Goal: Task Accomplishment & Management: Use online tool/utility

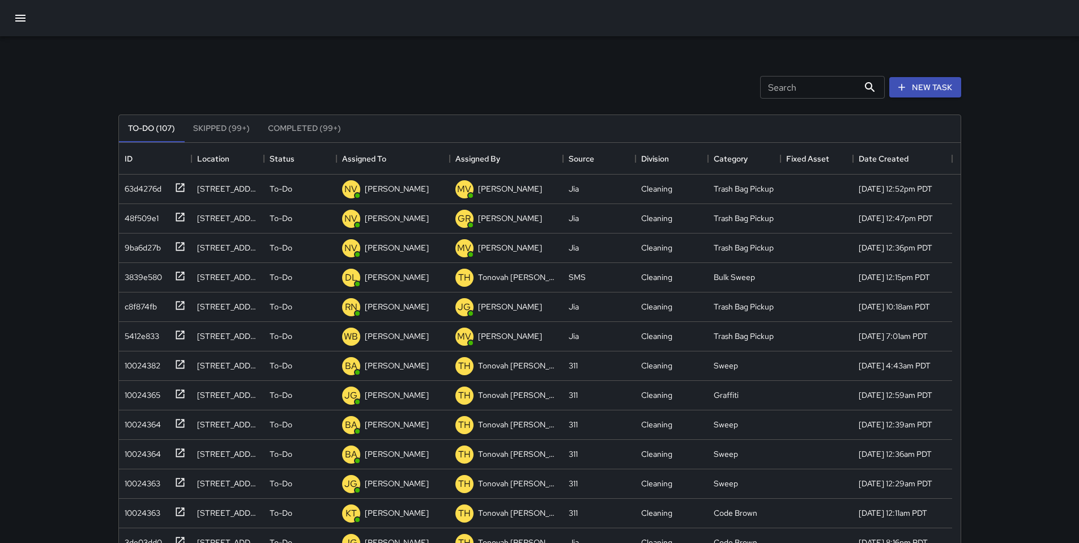
scroll to position [471, 833]
click at [898, 92] on icon "button" at bounding box center [901, 87] width 11 height 11
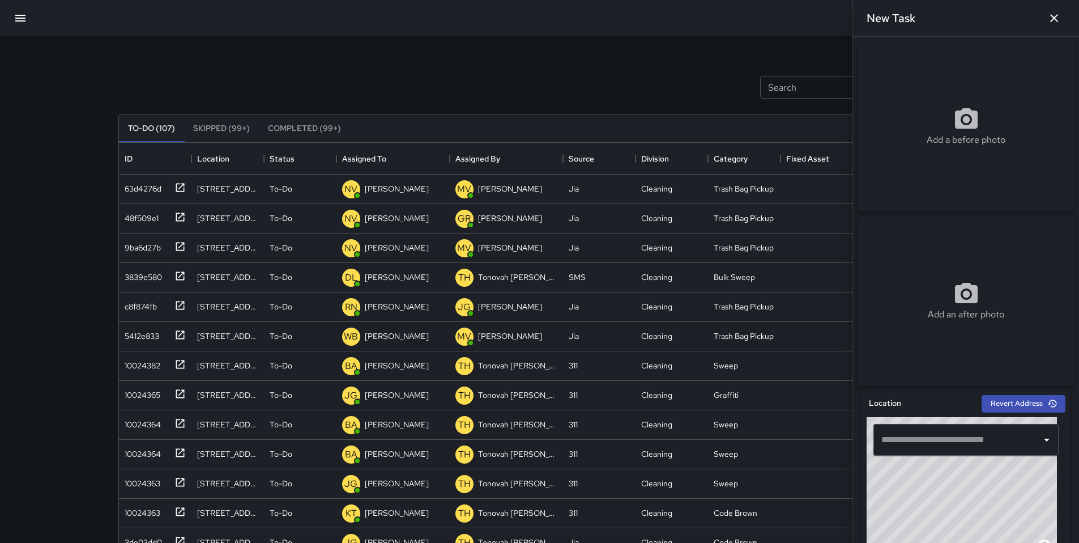
click at [899, 446] on input "text" at bounding box center [957, 440] width 158 height 22
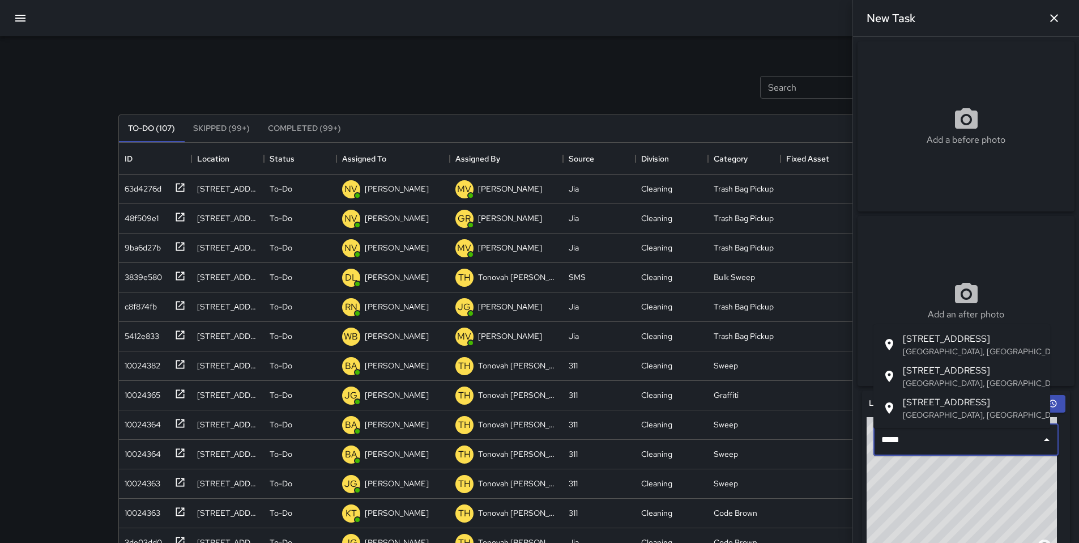
click at [914, 339] on span "[STREET_ADDRESS]" at bounding box center [972, 339] width 138 height 14
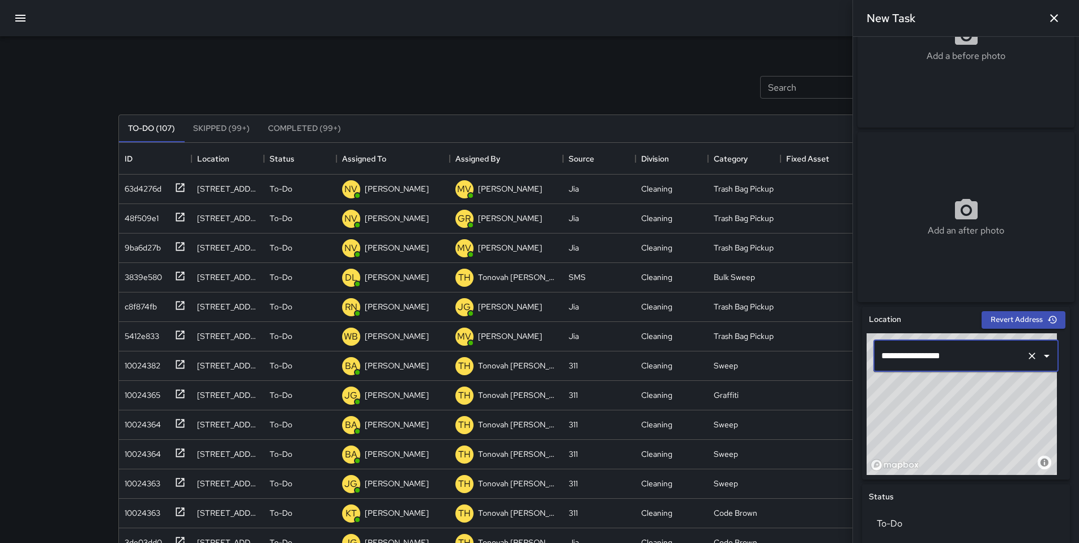
scroll to position [226, 0]
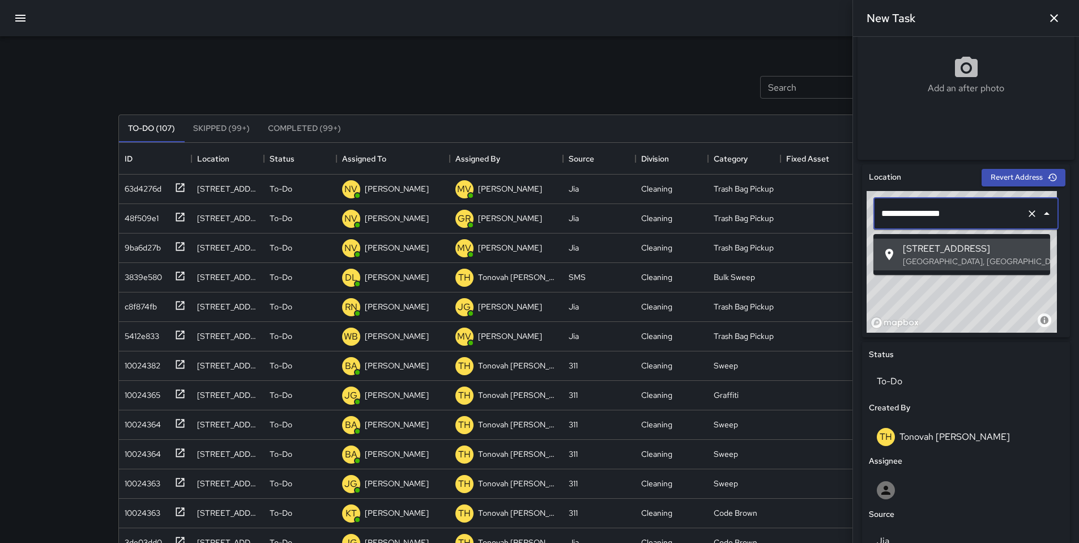
drag, startPoint x: 898, startPoint y: 221, endPoint x: 861, endPoint y: 214, distance: 37.4
click at [862, 214] on div "**********" at bounding box center [966, 250] width 208 height 173
click at [905, 249] on span "[STREET_ADDRESS]" at bounding box center [972, 249] width 138 height 14
drag, startPoint x: 978, startPoint y: 221, endPoint x: 854, endPoint y: 218, distance: 124.6
click at [854, 218] on div "**********" at bounding box center [966, 290] width 226 height 506
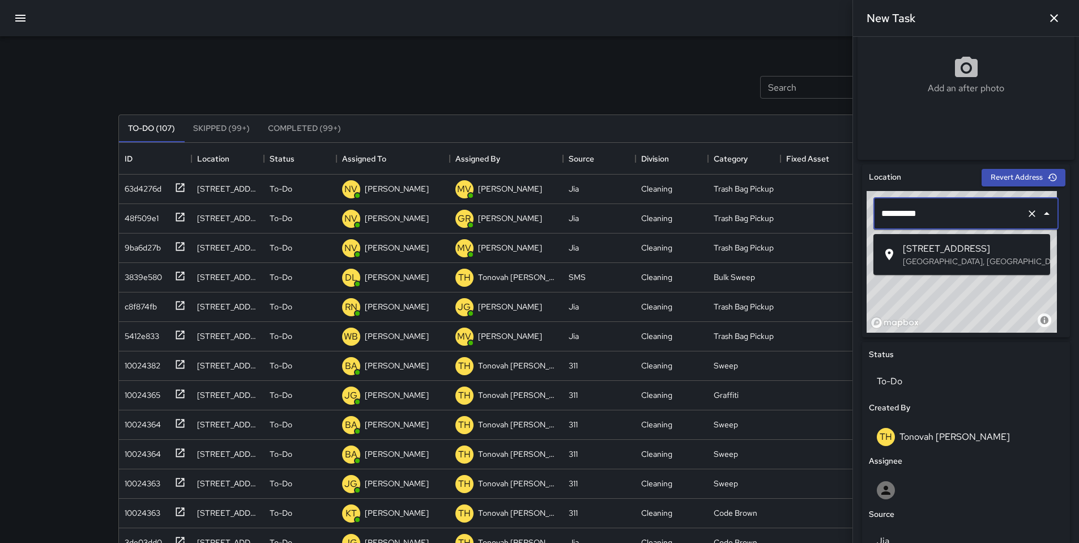
click at [900, 251] on div at bounding box center [892, 255] width 20 height 14
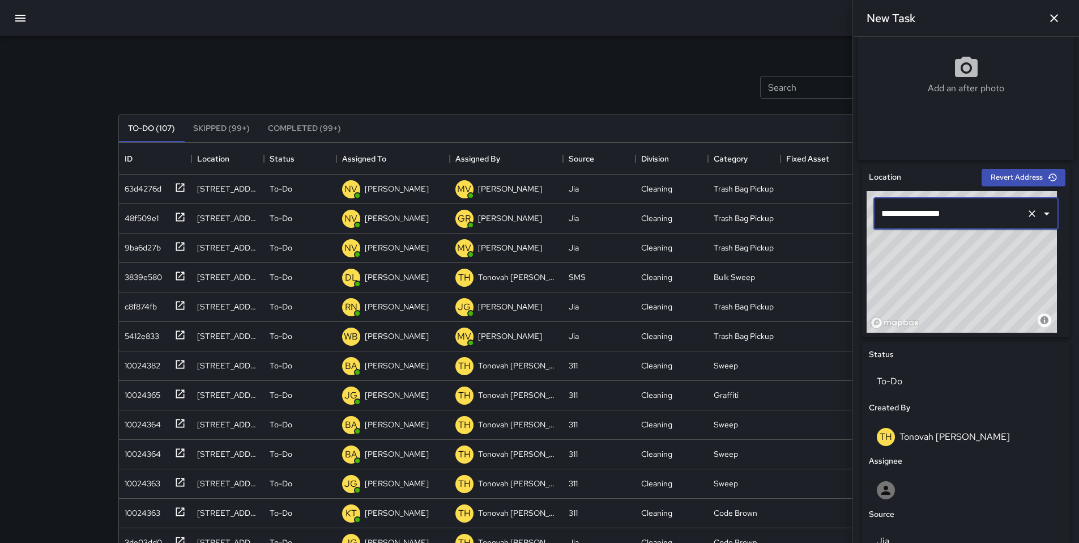
type input "**********"
click at [1054, 23] on icon "button" at bounding box center [1054, 18] width 14 height 14
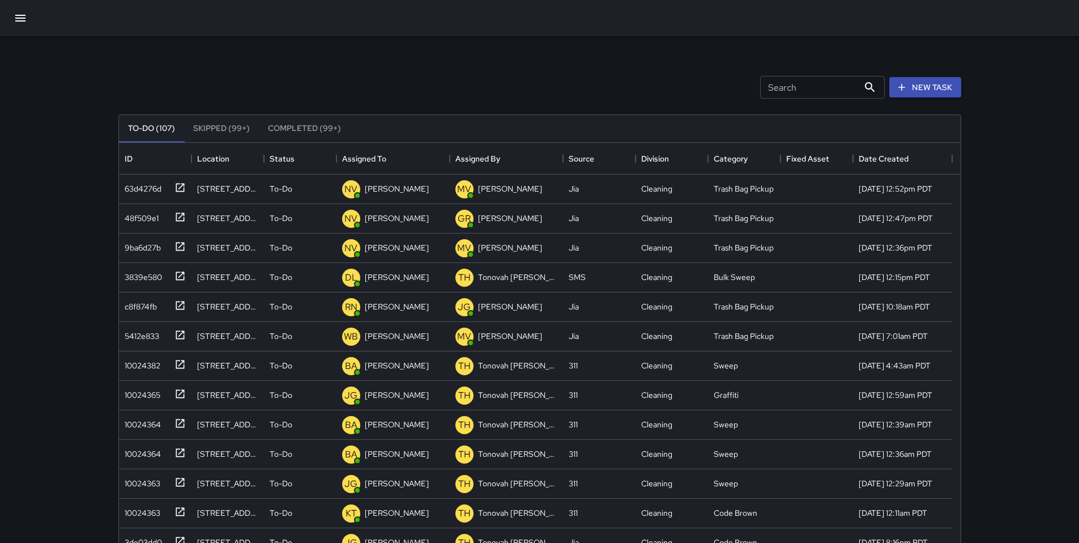
click at [790, 76] on input "Search" at bounding box center [809, 87] width 99 height 23
click at [904, 86] on icon "button" at bounding box center [901, 87] width 11 height 11
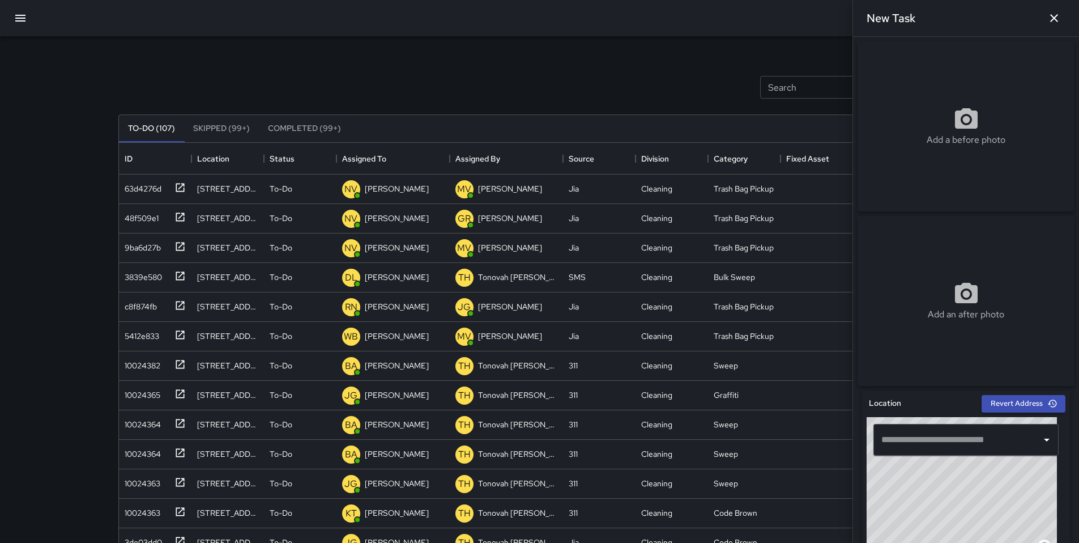
click at [942, 447] on input "text" at bounding box center [957, 440] width 158 height 22
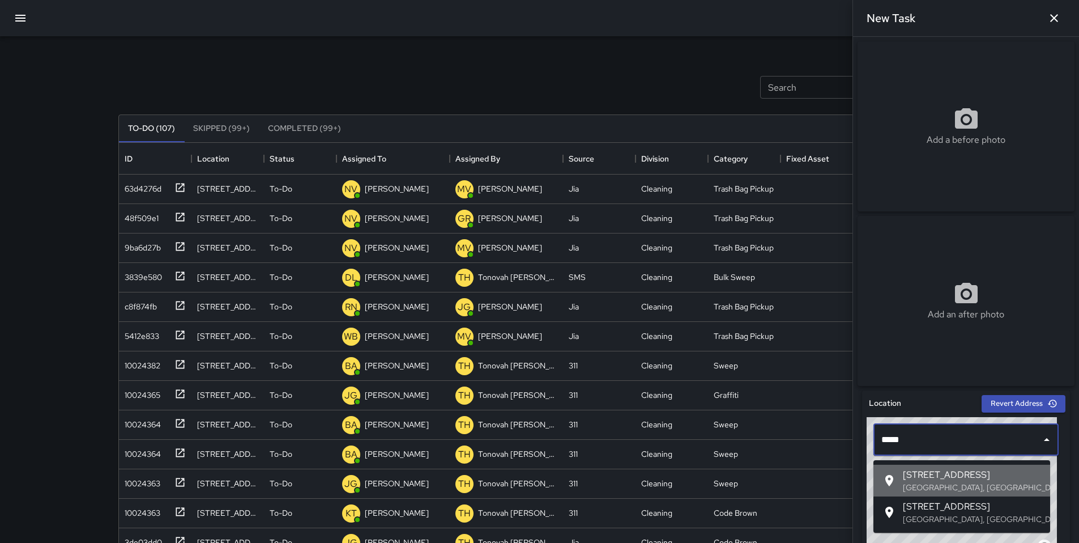
click at [979, 475] on span "[STREET_ADDRESS]" at bounding box center [972, 475] width 138 height 14
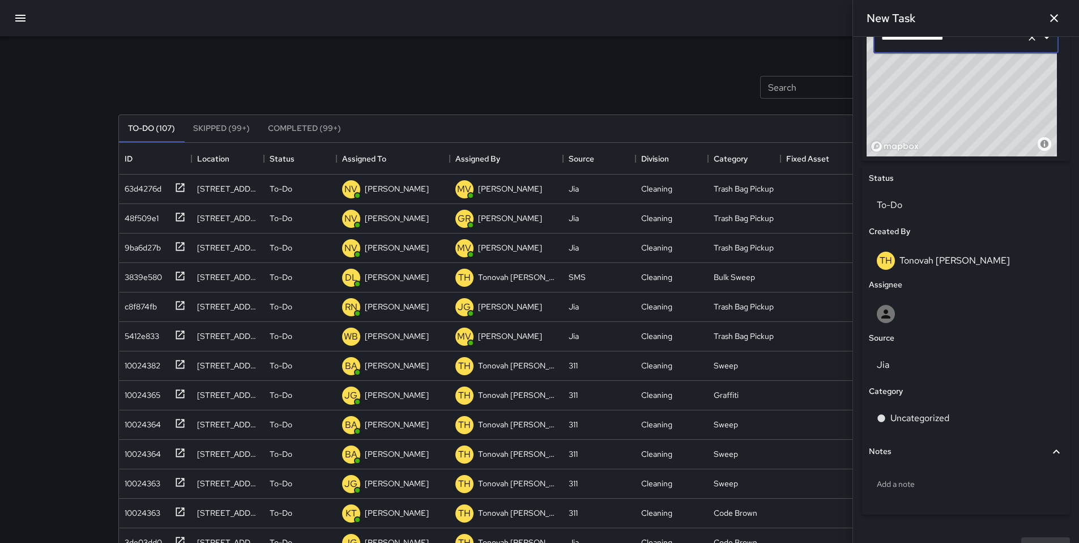
scroll to position [403, 0]
type input "**********"
click at [906, 359] on div "Jia" at bounding box center [966, 364] width 194 height 32
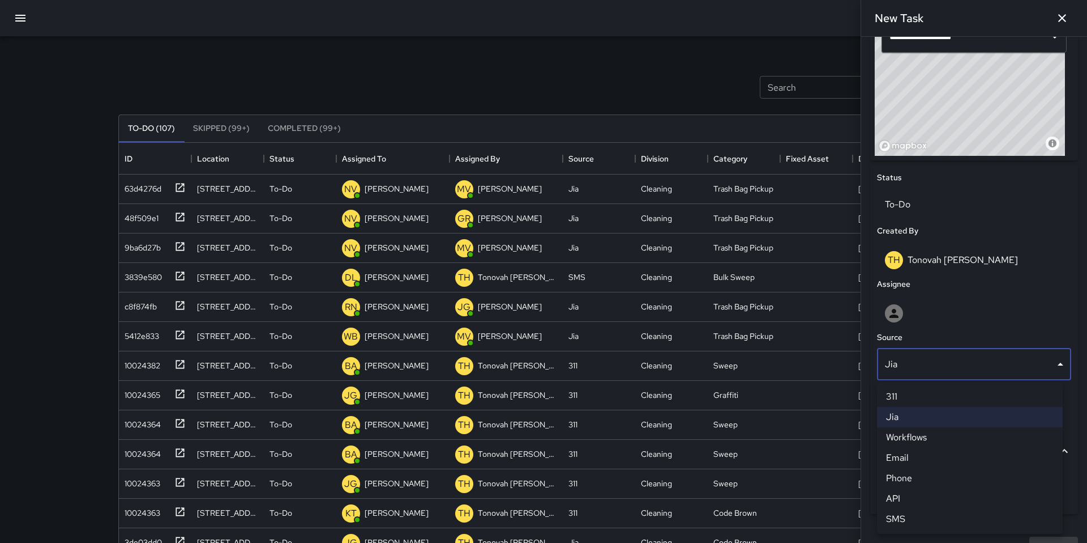
click at [947, 474] on li "Phone" at bounding box center [970, 478] width 186 height 20
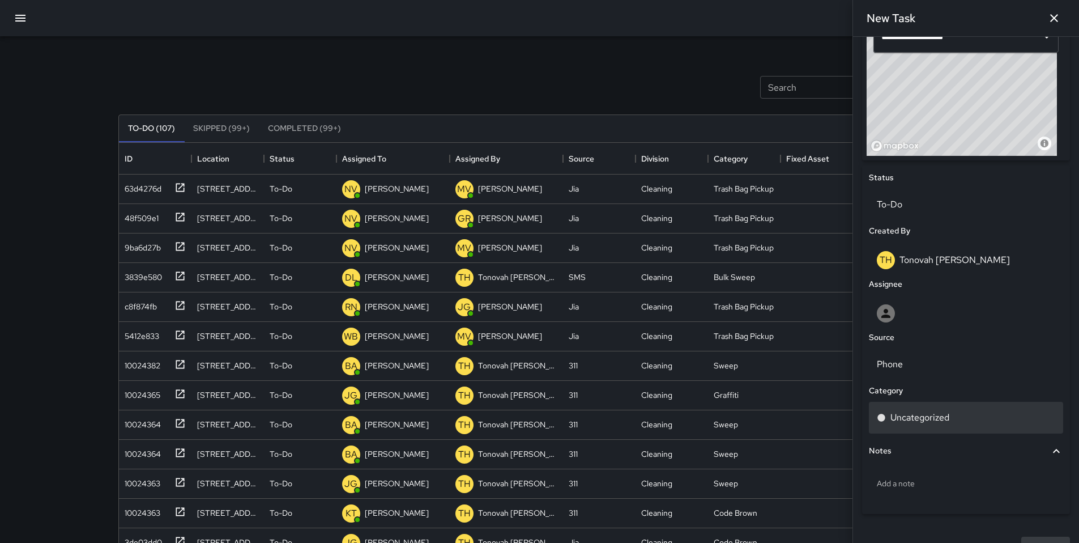
click at [935, 424] on p "Uncategorized" at bounding box center [919, 418] width 59 height 14
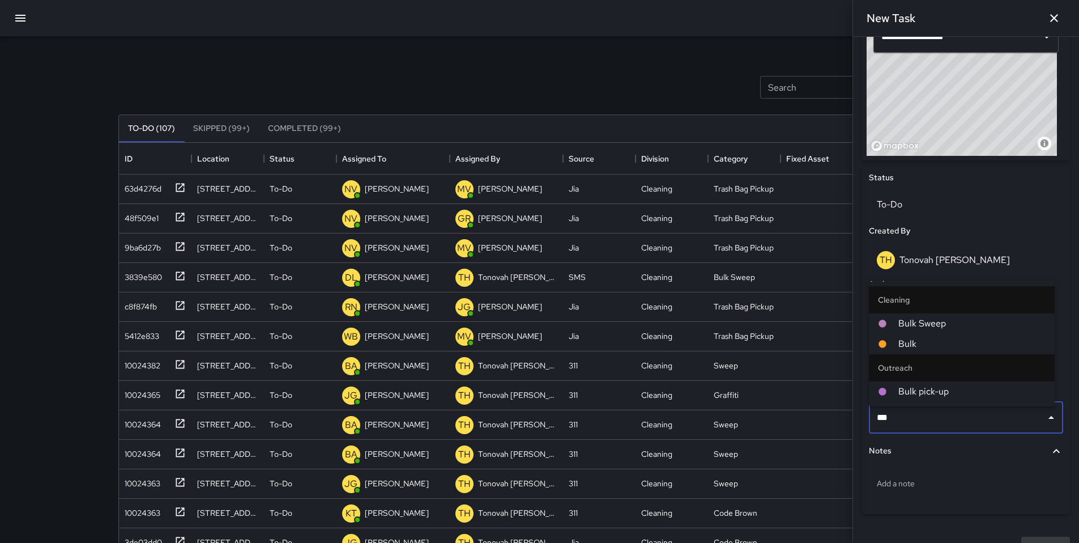
type input "****"
click at [976, 404] on ul "Cleaning Bulk Sweep Bulk Outreach Bulk pick-up" at bounding box center [962, 343] width 186 height 125
click at [976, 396] on span "Bulk pick-up" at bounding box center [971, 392] width 147 height 14
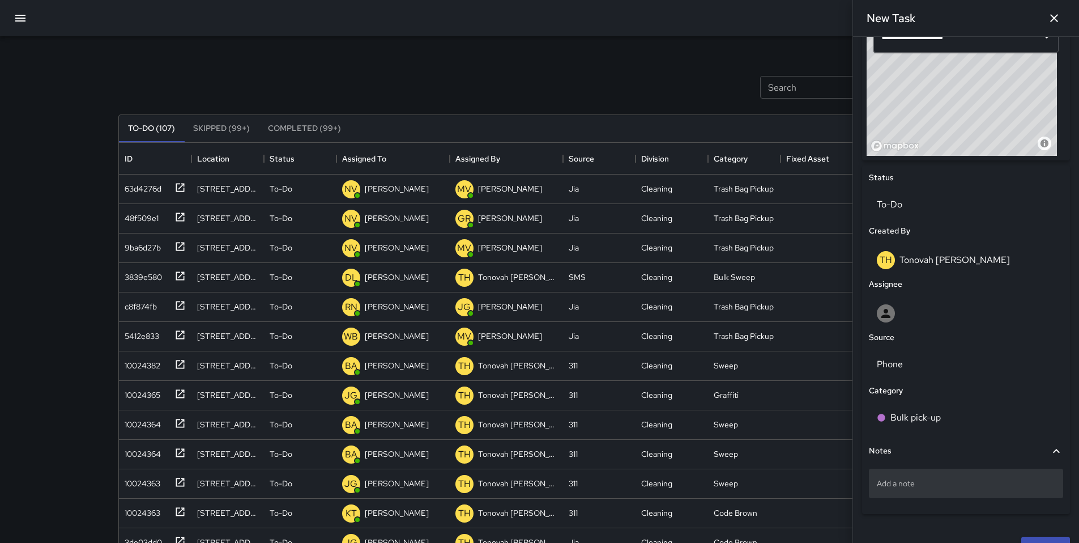
click at [929, 484] on p "Add a note" at bounding box center [966, 482] width 178 height 11
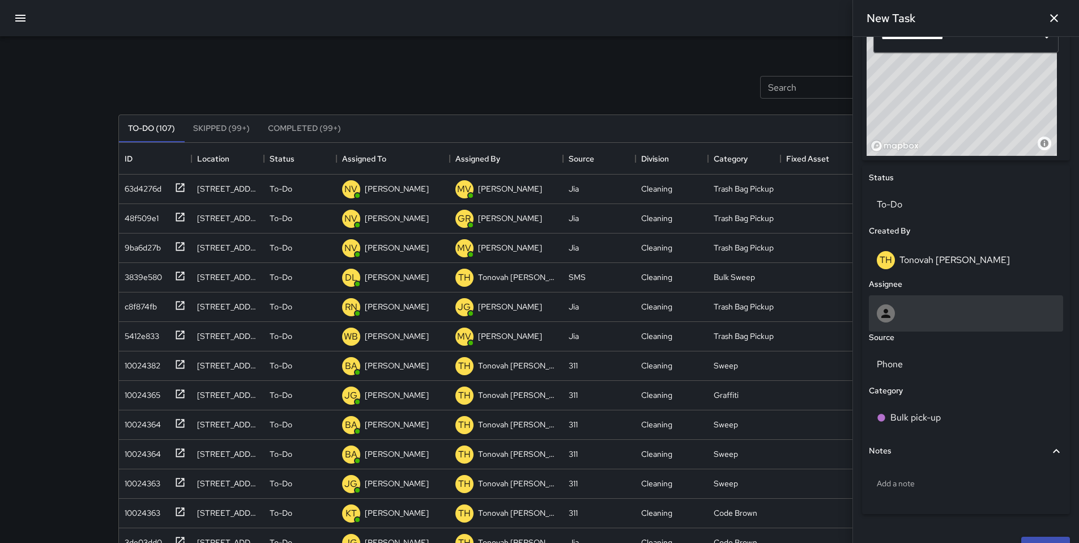
click at [909, 315] on div at bounding box center [966, 313] width 178 height 18
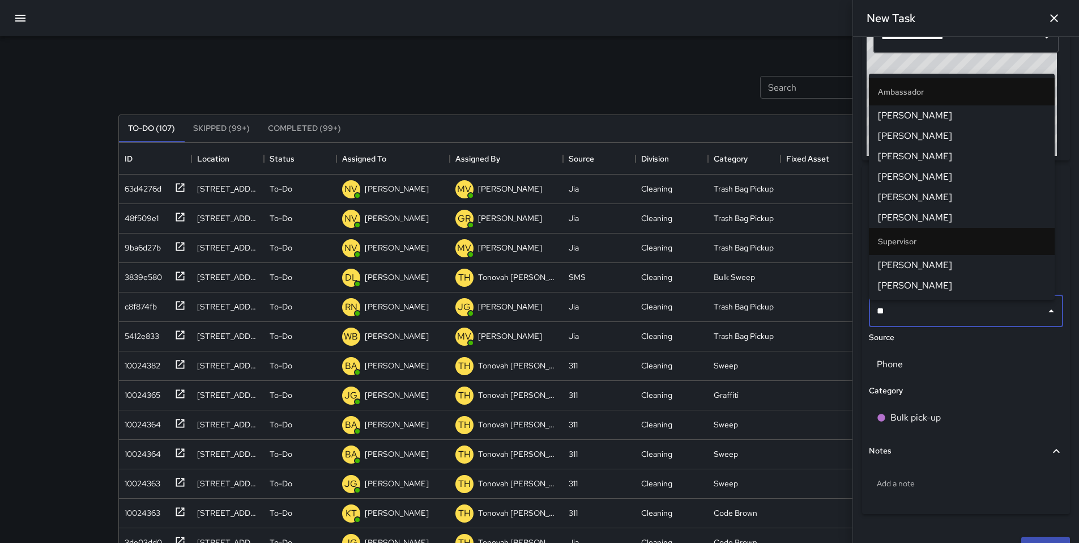
type input "***"
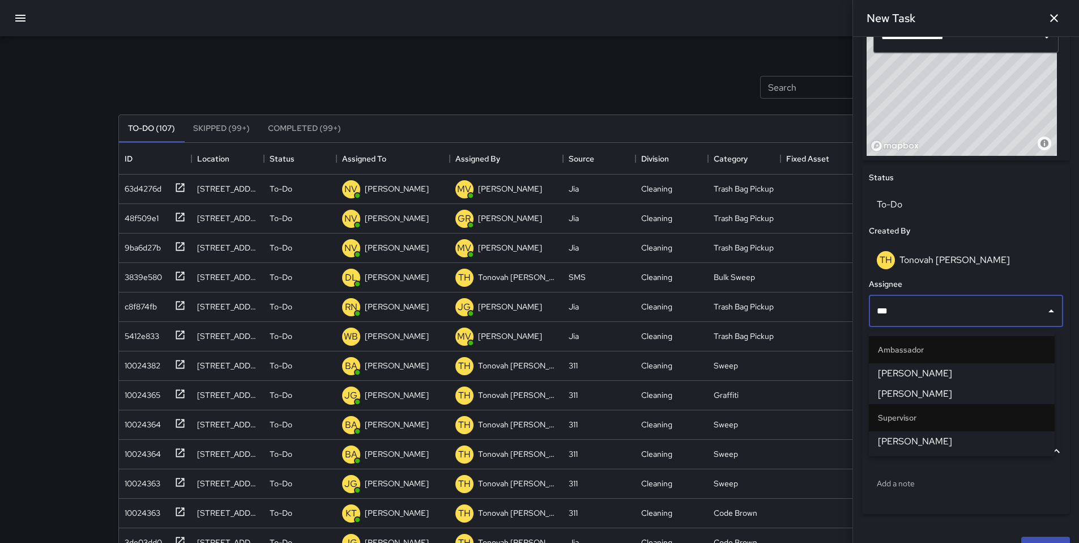
click at [905, 441] on span "[PERSON_NAME]" at bounding box center [962, 441] width 168 height 14
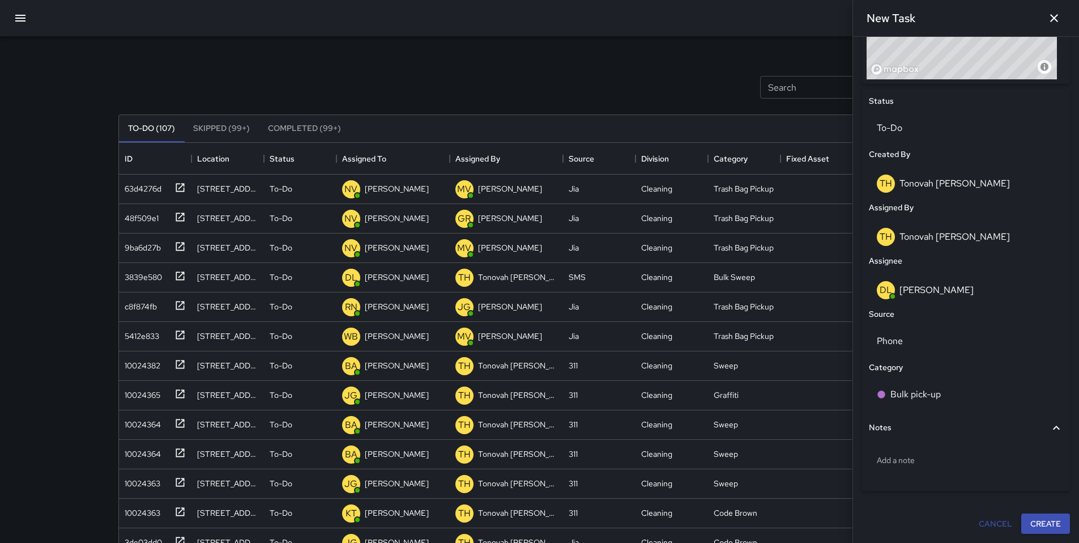
scroll to position [484, 0]
click at [1035, 526] on button "Create" at bounding box center [1045, 523] width 49 height 21
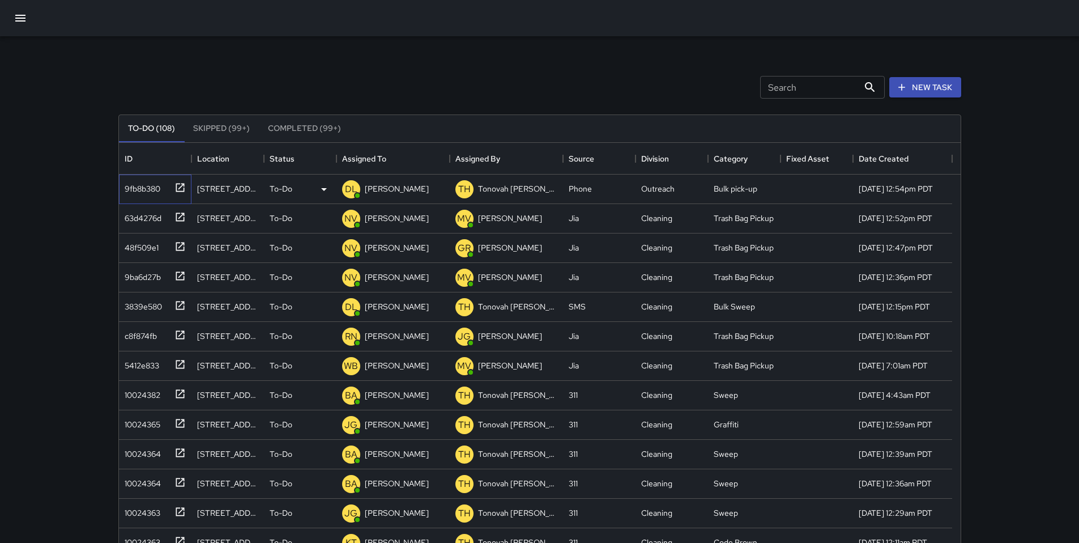
click at [127, 191] on div "9fb8b380" at bounding box center [140, 186] width 40 height 16
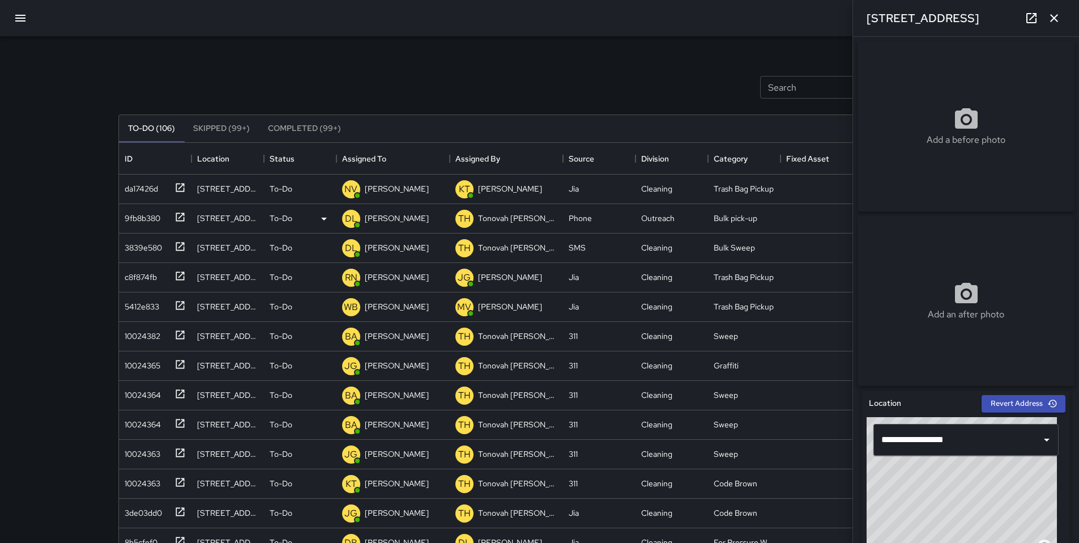
scroll to position [471, 833]
